Goal: Information Seeking & Learning: Learn about a topic

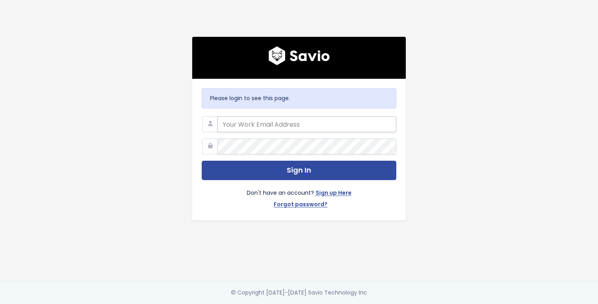
click at [250, 124] on input "email" at bounding box center [307, 124] width 179 height 16
paste input "essent.app@gmail.com"
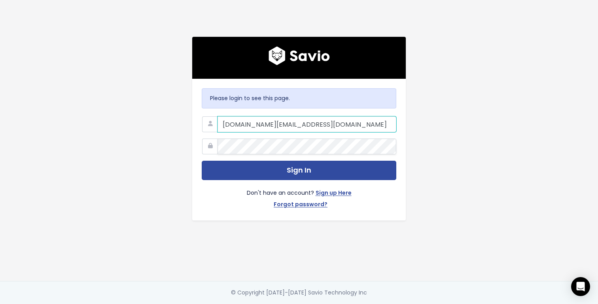
type input "essent.app@gmail.com"
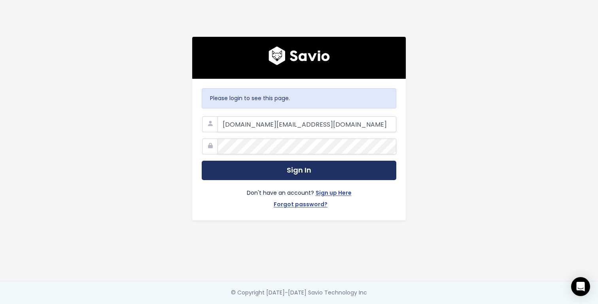
click at [230, 169] on button "Sign In" at bounding box center [299, 170] width 195 height 19
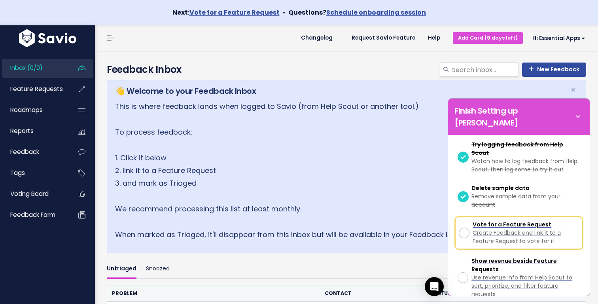
scroll to position [124, 0]
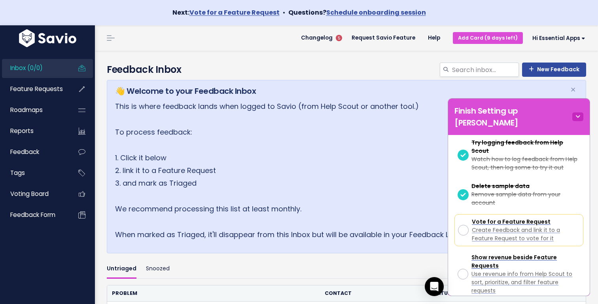
click at [582, 112] on icon at bounding box center [578, 116] width 11 height 9
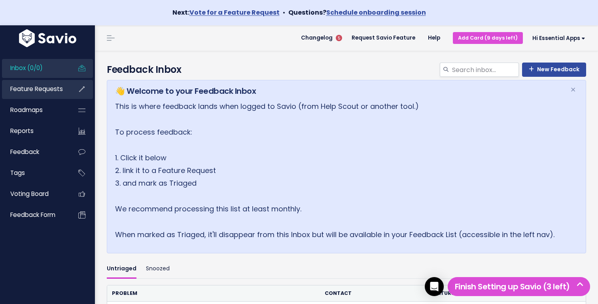
click at [54, 92] on span "Feature Requests" at bounding box center [36, 89] width 53 height 8
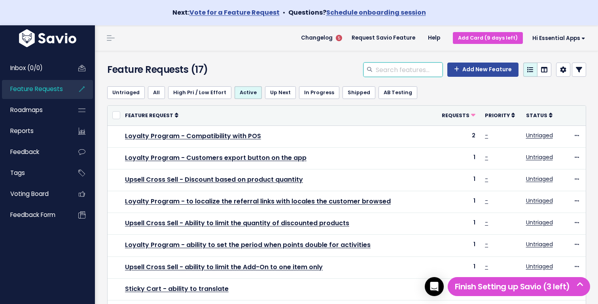
click at [389, 66] on input "search" at bounding box center [409, 70] width 68 height 14
click at [414, 66] on input "search" at bounding box center [409, 70] width 68 height 14
paste input "Estimated Delivery"
type input "Estimated Delivery"
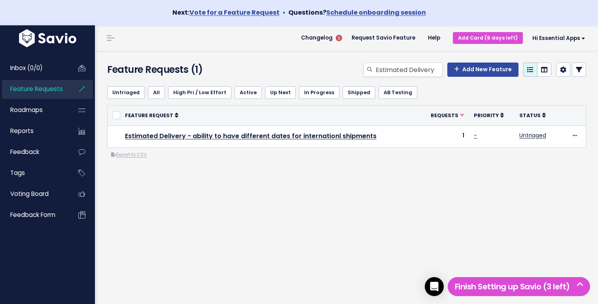
click at [318, 68] on div "Estimated Delivery Add New Feature" at bounding box center [429, 71] width 328 height 17
click at [317, 68] on div "Estimated Delivery Add New Feature" at bounding box center [429, 71] width 328 height 17
click at [292, 168] on div "Untriaged All High Pri / Low Effort Active Up Next In Progress Shipped AB Testi…" at bounding box center [346, 151] width 491 height 142
click at [483, 71] on link "Add New Feature" at bounding box center [482, 70] width 71 height 14
click at [408, 72] on input "Estimated Delivery" at bounding box center [409, 70] width 68 height 14
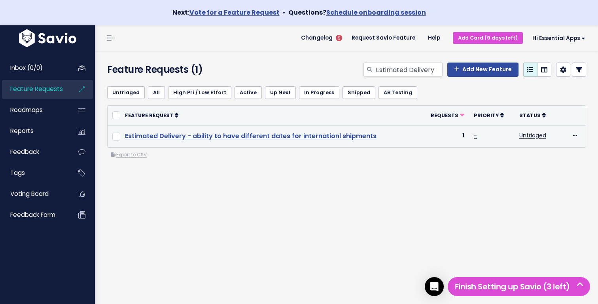
click at [265, 137] on link "Estimated Delivery - ability to have different dates for internationl shipments" at bounding box center [251, 135] width 252 height 9
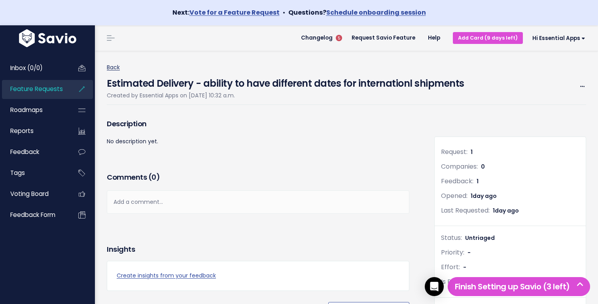
click at [117, 69] on link "Back" at bounding box center [113, 67] width 13 height 8
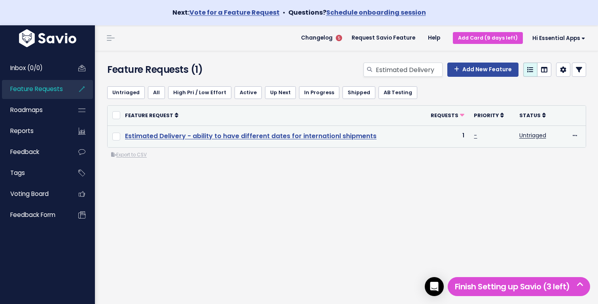
click at [190, 134] on link "Estimated Delivery - ability to have different dates for internationl shipments" at bounding box center [251, 135] width 252 height 9
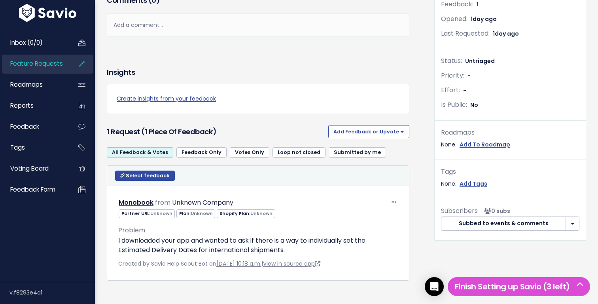
scroll to position [188, 0]
